Goal: Check status

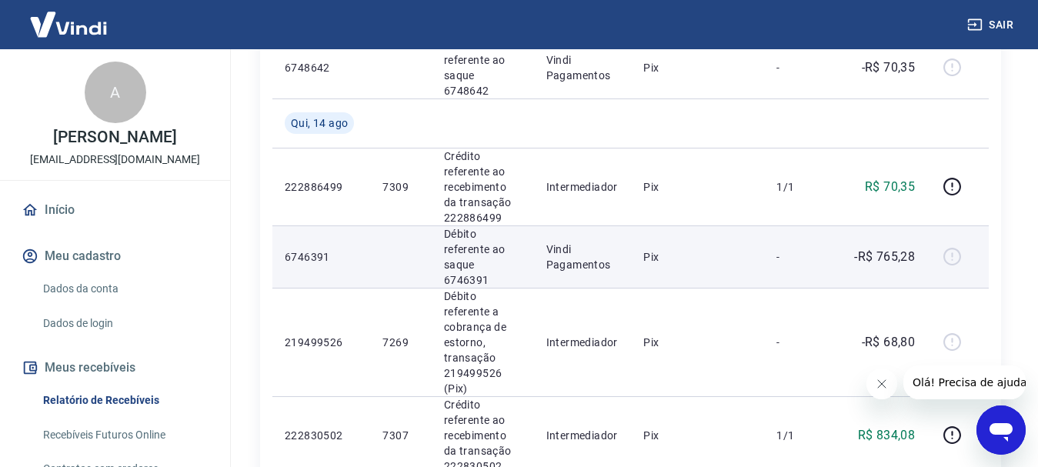
scroll to position [923, 0]
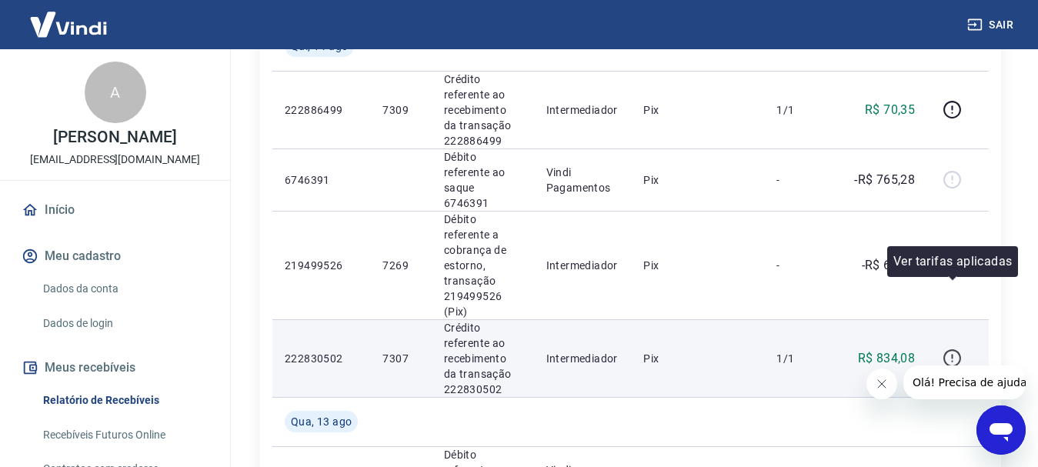
click at [959, 348] on icon "button" at bounding box center [951, 357] width 19 height 19
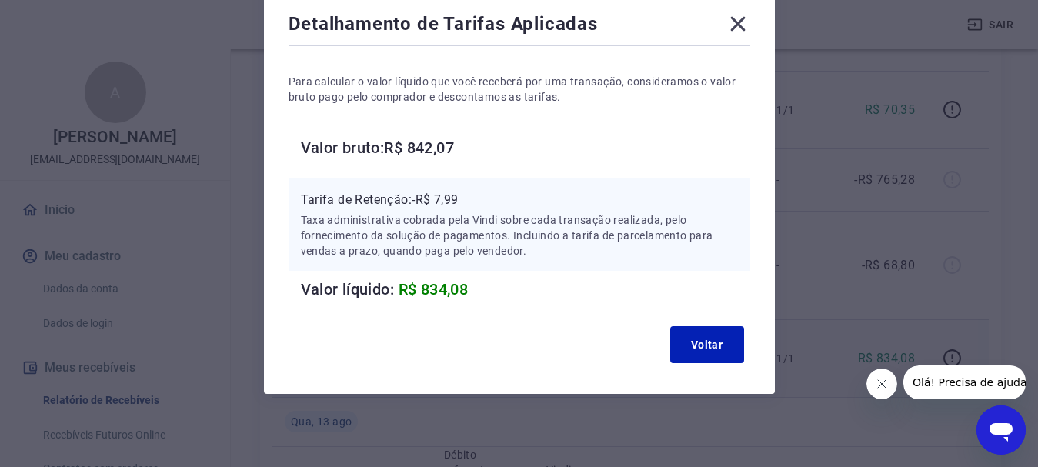
scroll to position [88, 0]
click at [736, 32] on icon at bounding box center [737, 23] width 25 height 25
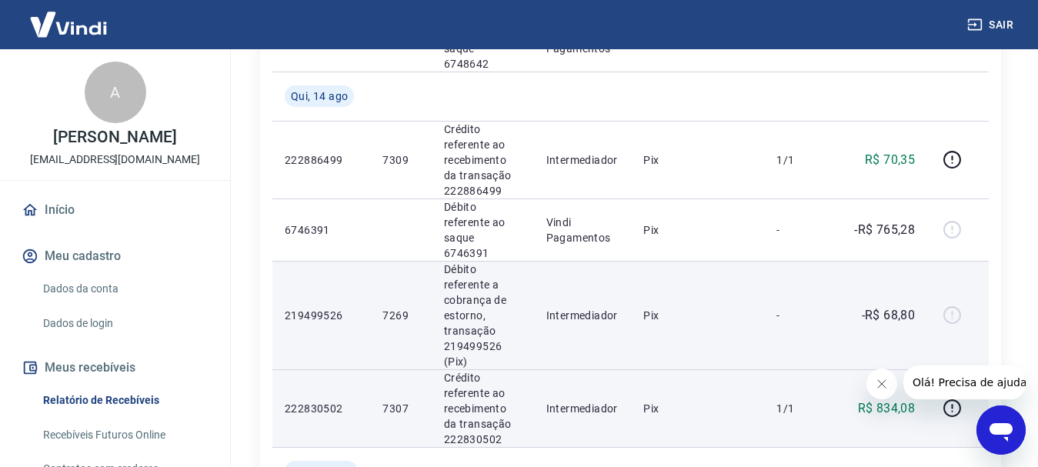
scroll to position [846, 0]
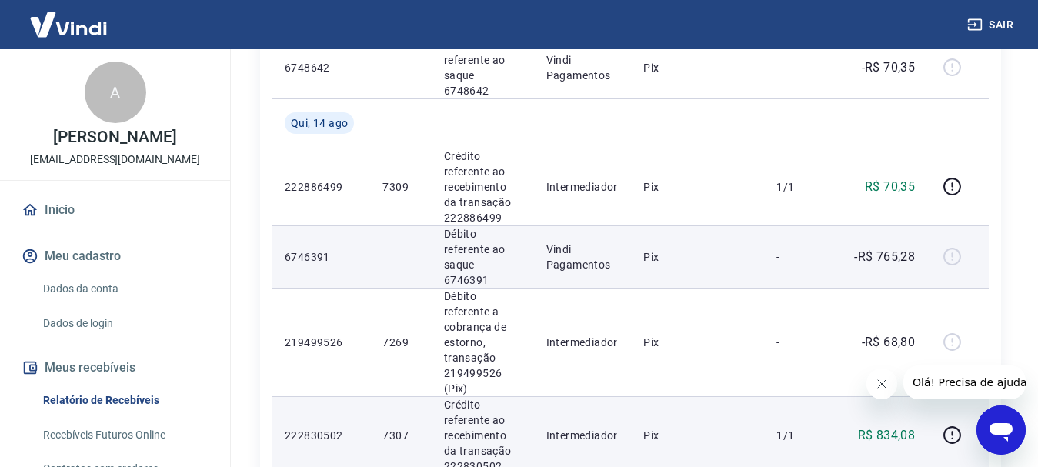
click at [957, 245] on div at bounding box center [957, 257] width 37 height 25
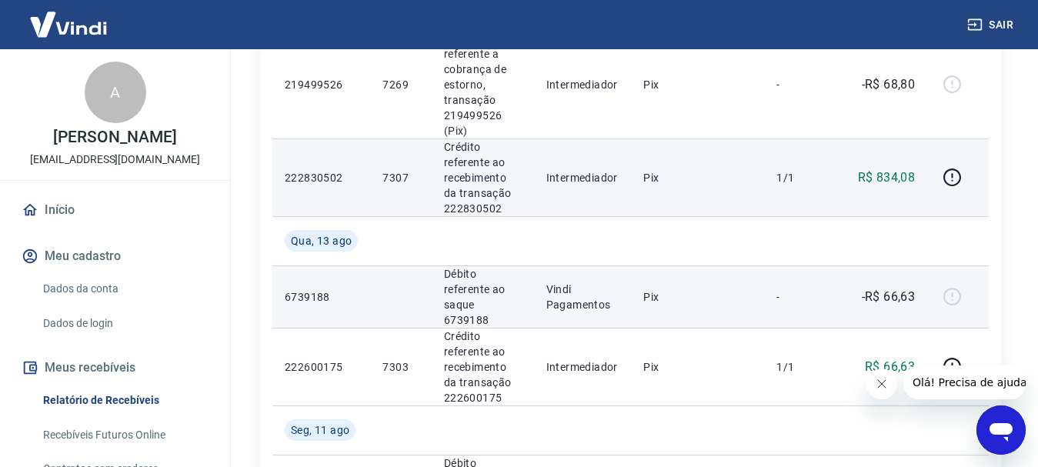
scroll to position [1077, 0]
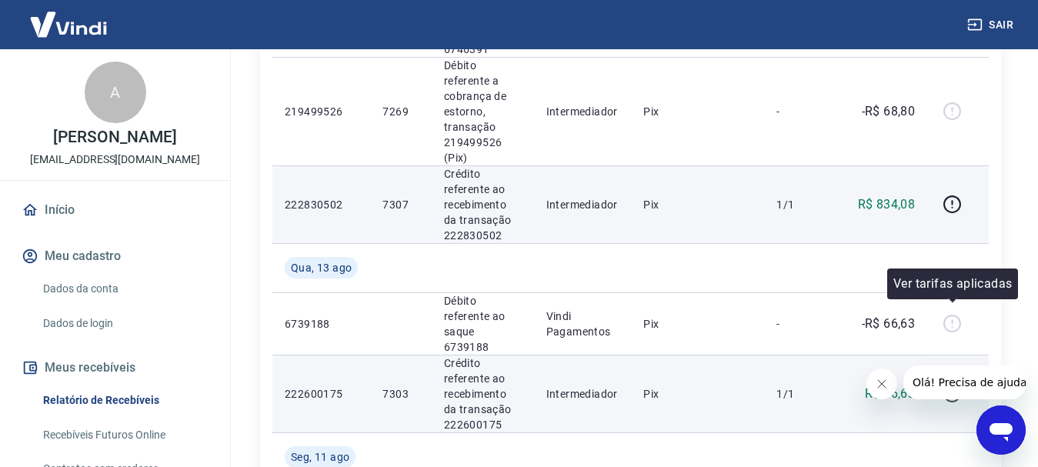
click at [951, 384] on icon "button" at bounding box center [951, 393] width 19 height 19
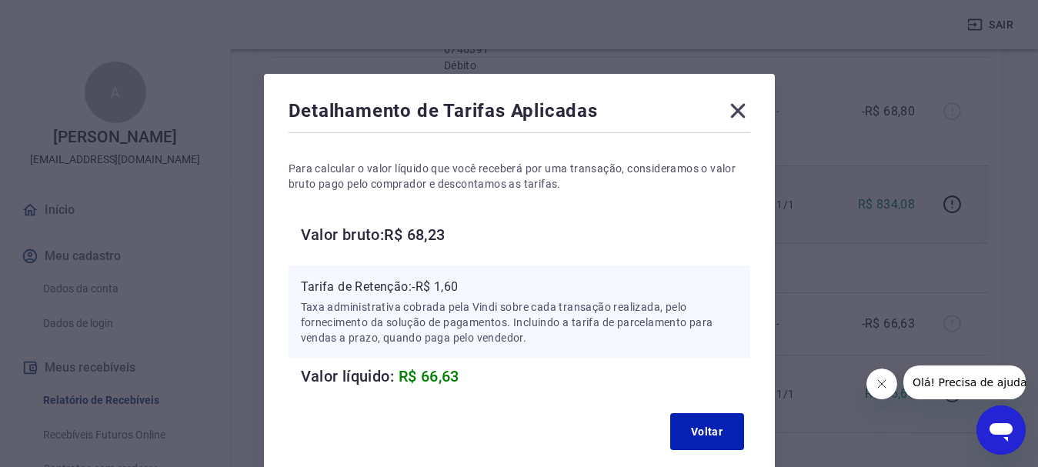
drag, startPoint x: 738, startPoint y: 105, endPoint x: 750, endPoint y: 133, distance: 31.0
click at [738, 105] on icon at bounding box center [737, 110] width 25 height 25
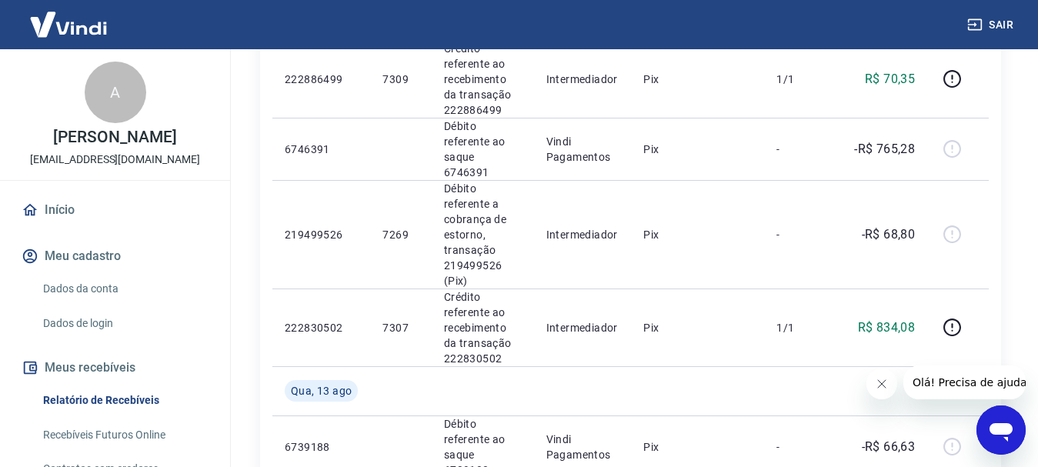
scroll to position [1000, 0]
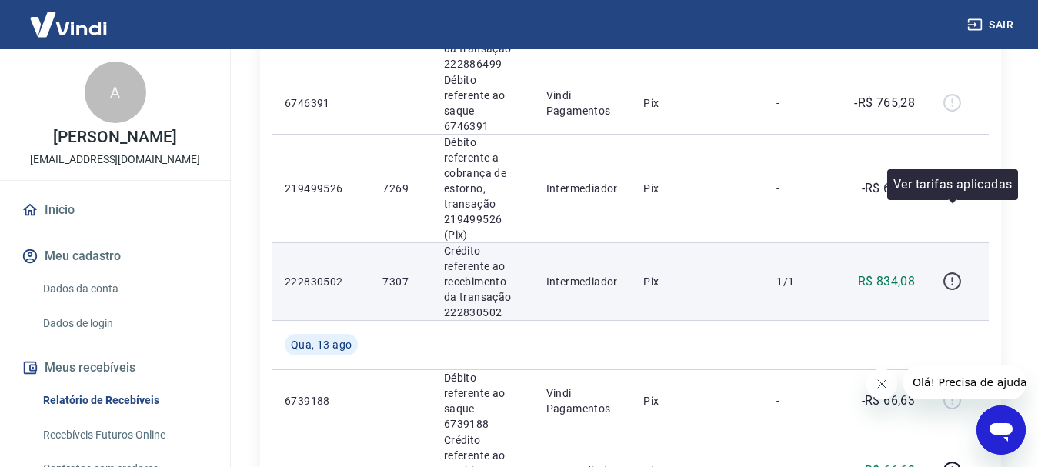
click at [954, 272] on icon "button" at bounding box center [951, 281] width 19 height 19
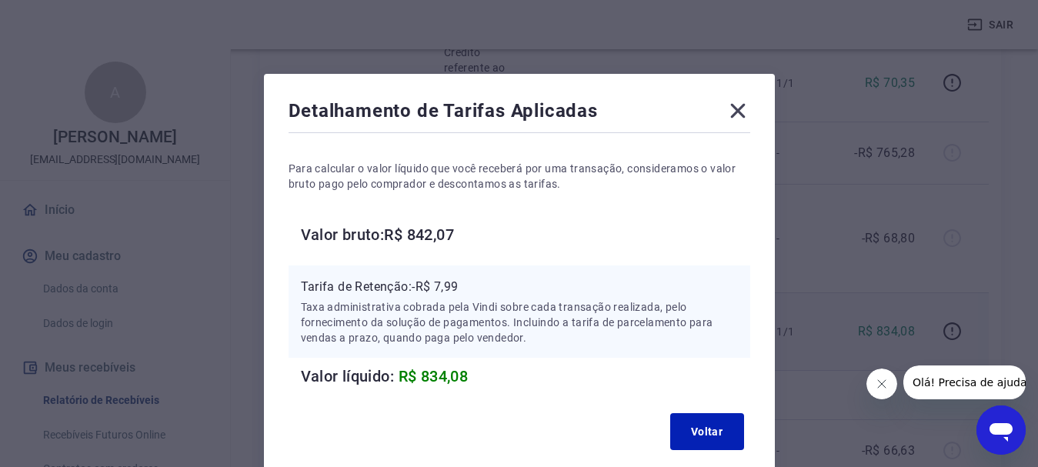
scroll to position [923, 0]
click at [740, 102] on icon at bounding box center [737, 110] width 25 height 25
